Goal: Task Accomplishment & Management: Complete application form

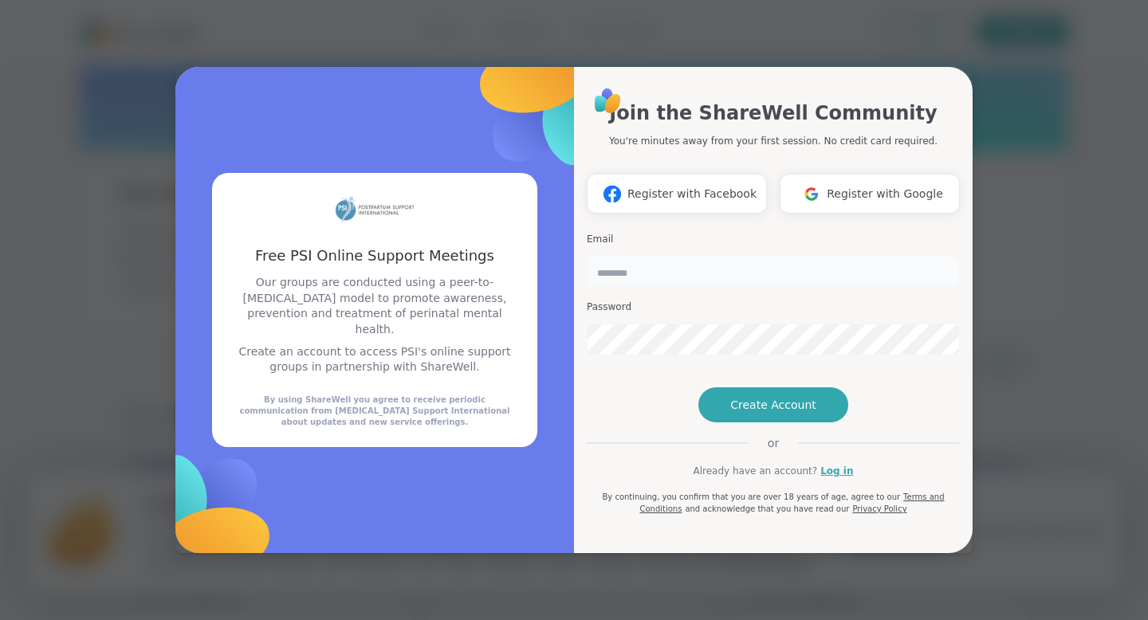
click at [624, 256] on input "email" at bounding box center [773, 272] width 373 height 32
type input "**********"
click at [770, 413] on span "Create Account" at bounding box center [773, 405] width 86 height 16
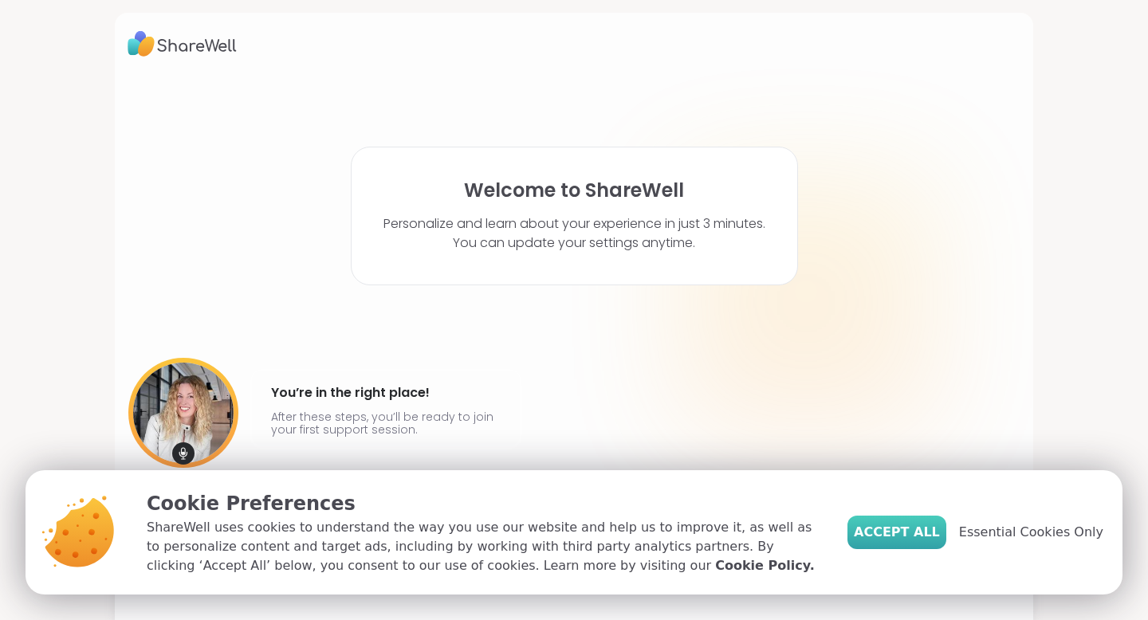
click at [905, 538] on span "Accept All" at bounding box center [897, 532] width 86 height 19
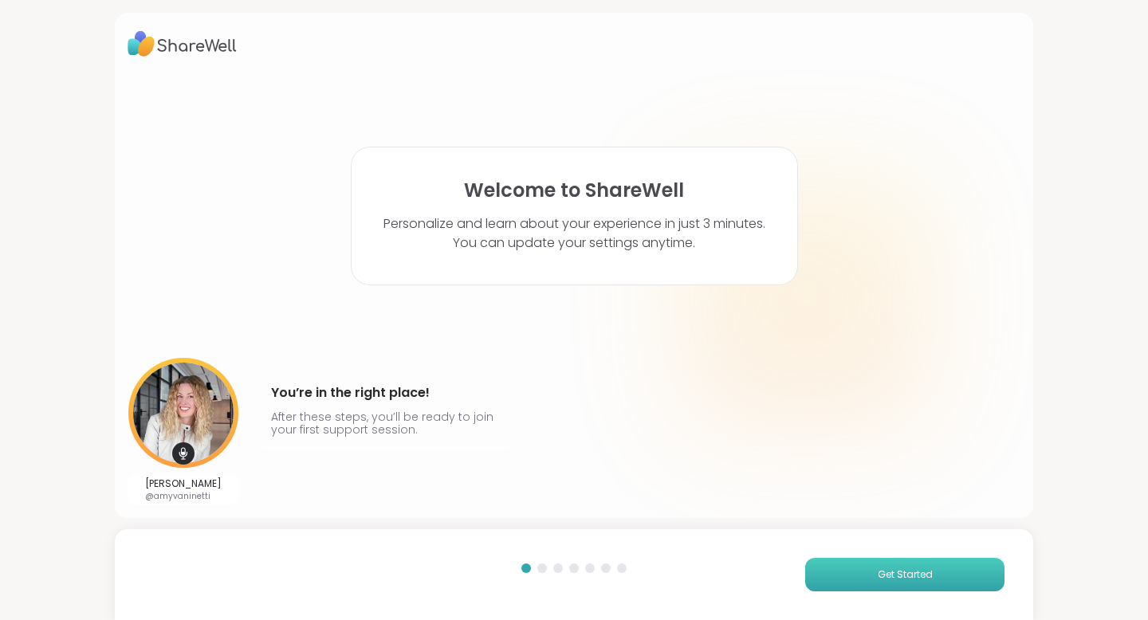
click at [874, 589] on button "Get Started" at bounding box center [904, 574] width 199 height 33
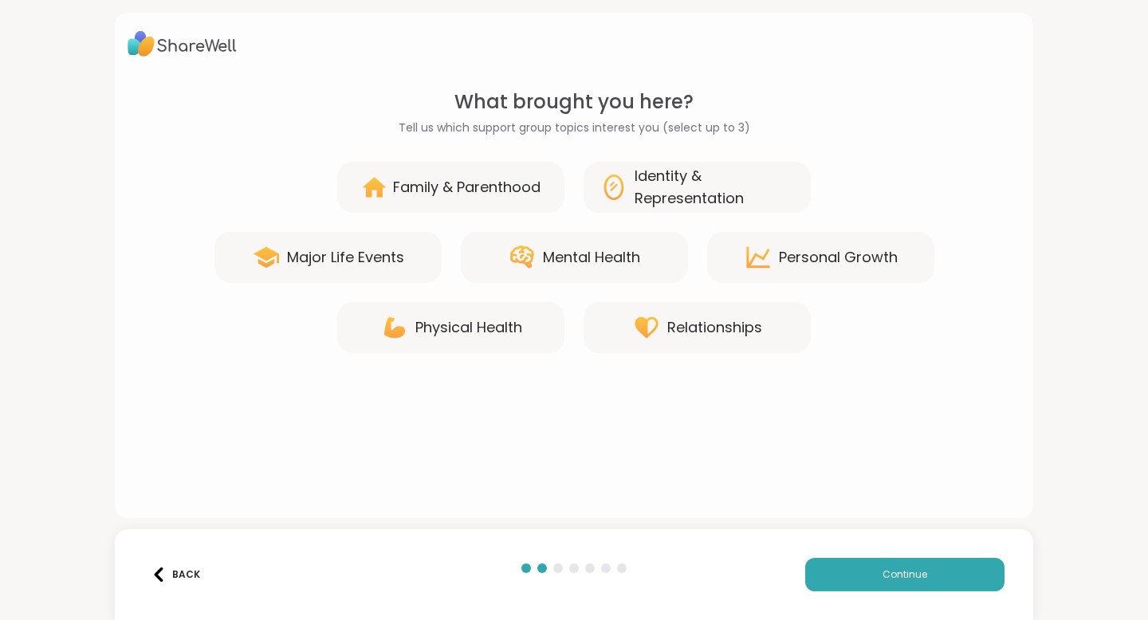
click at [621, 249] on div "Mental Health" at bounding box center [591, 257] width 97 height 22
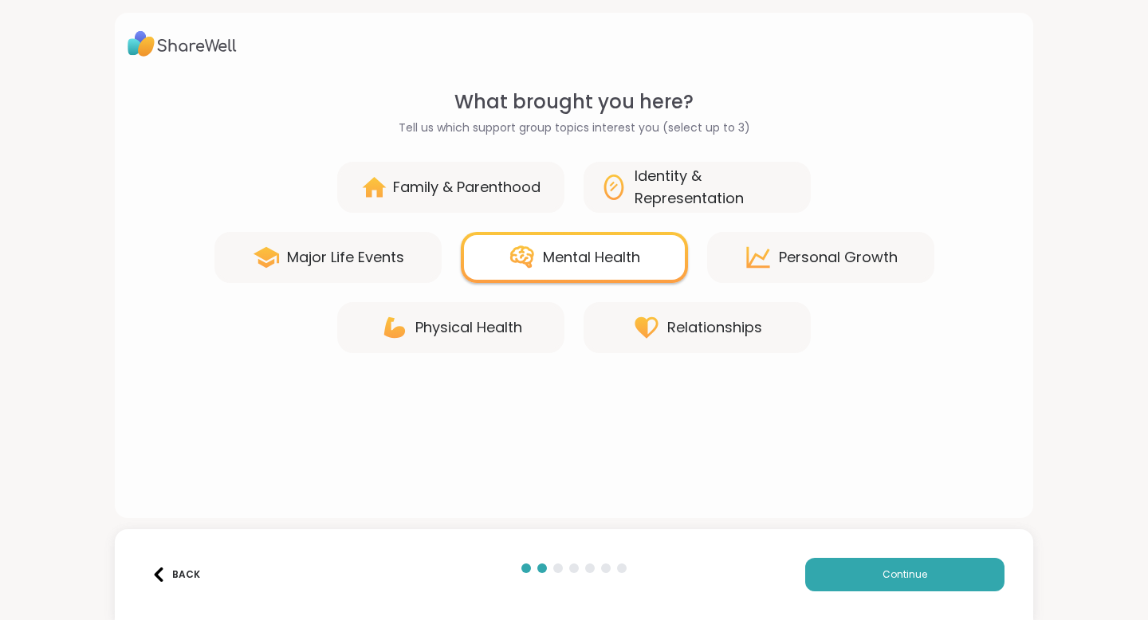
click at [527, 191] on div "Family & Parenthood" at bounding box center [467, 187] width 148 height 22
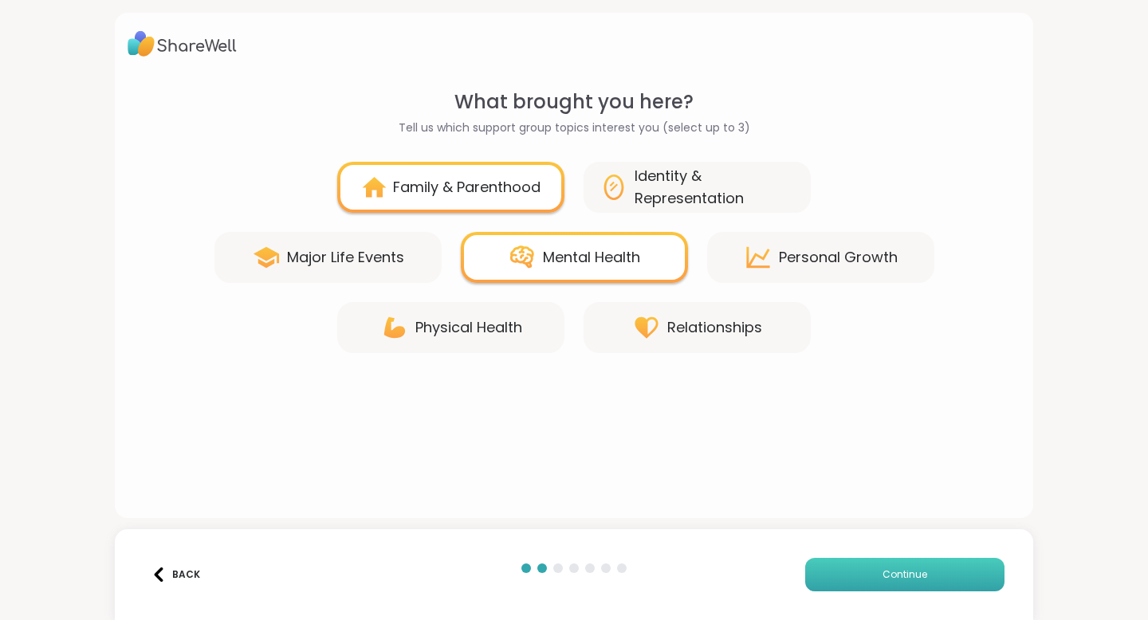
click at [887, 563] on button "Continue" at bounding box center [904, 574] width 199 height 33
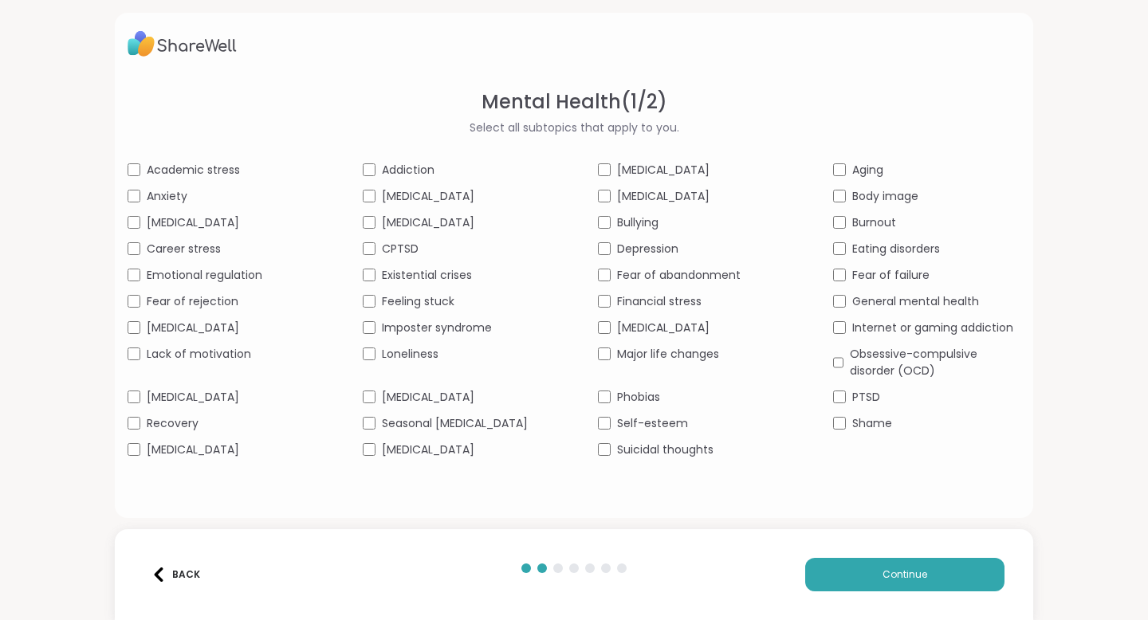
click at [174, 188] on span "Anxiety" at bounding box center [167, 196] width 41 height 17
